Goal: Navigation & Orientation: Find specific page/section

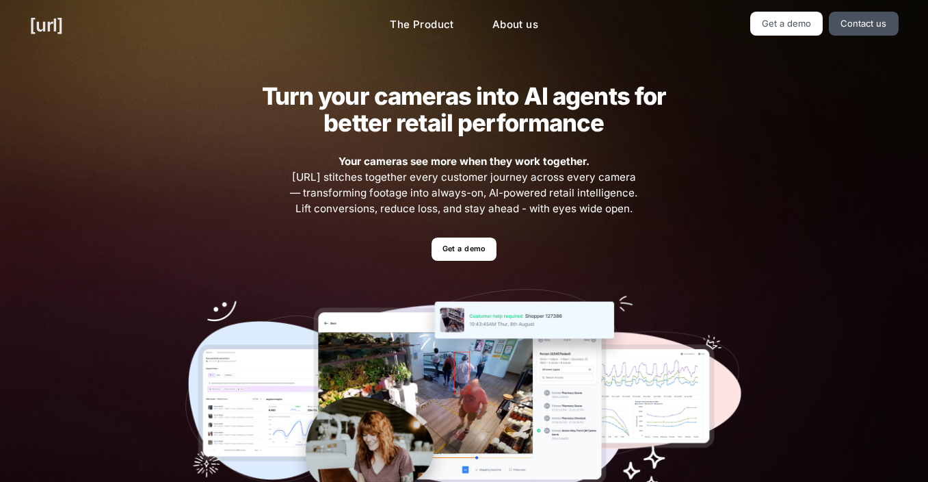
click at [63, 25] on link "[URL]" at bounding box center [46, 25] width 34 height 27
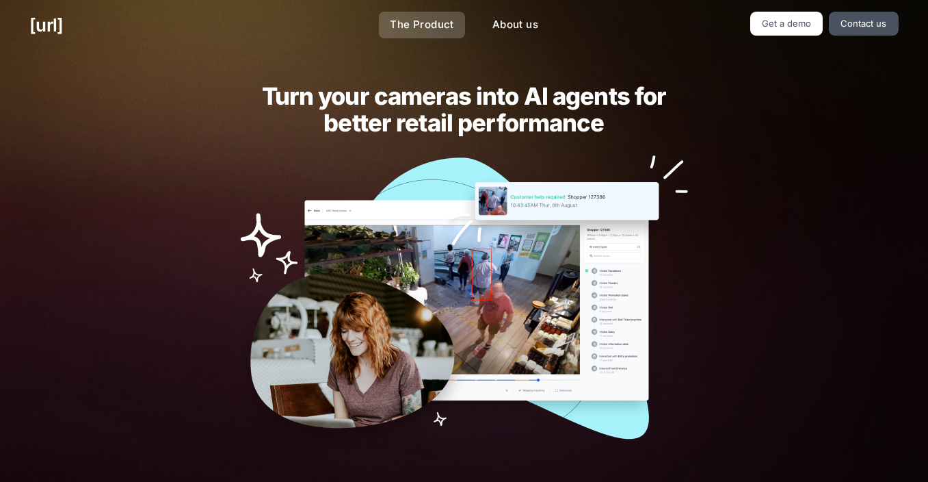
click at [410, 20] on link "The Product" at bounding box center [422, 25] width 86 height 27
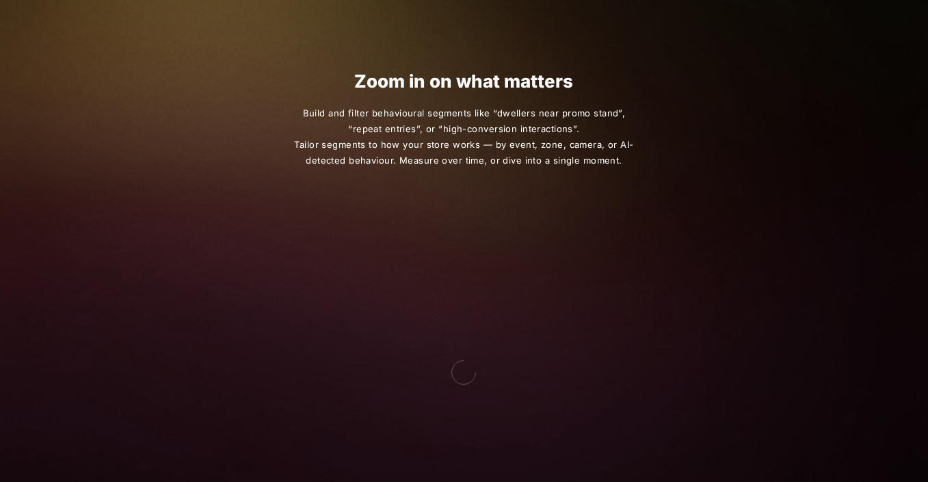
scroll to position [933, 0]
